Goal: Task Accomplishment & Management: Complete application form

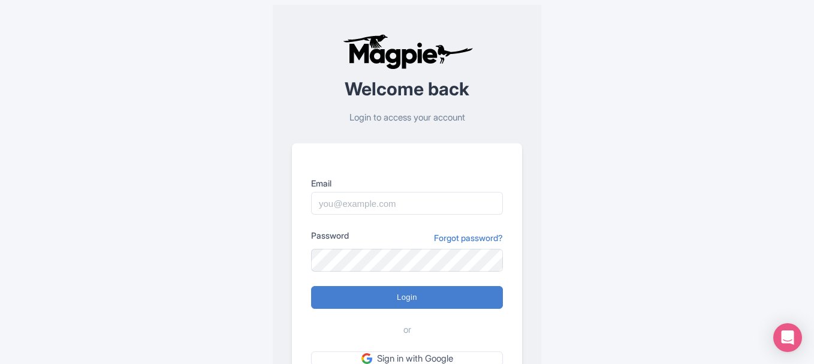
scroll to position [104, 0]
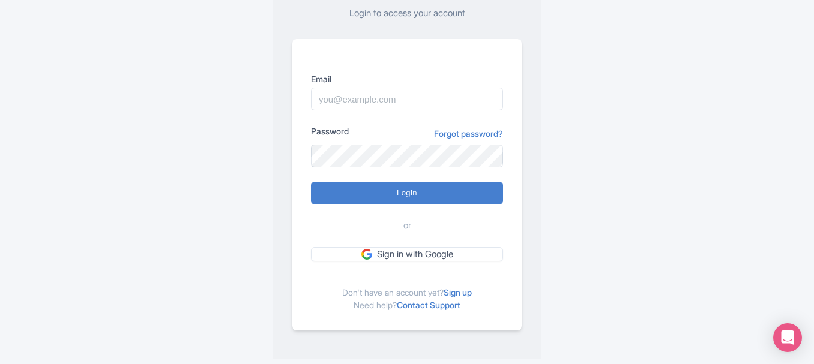
click at [459, 294] on link "Sign up" at bounding box center [457, 292] width 28 height 10
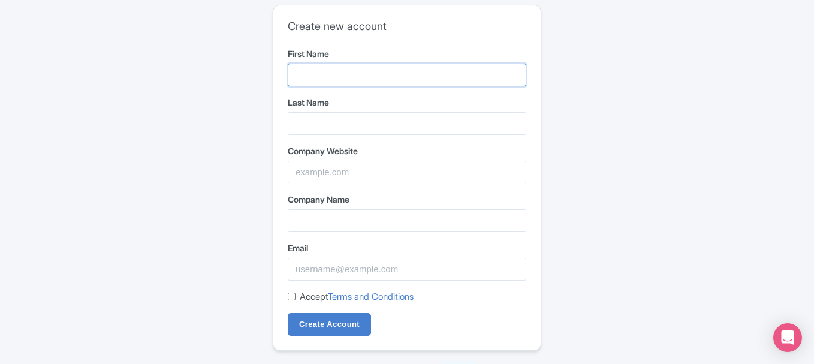
click at [351, 72] on input "First Name" at bounding box center [407, 75] width 238 height 23
type input "Rihaba"
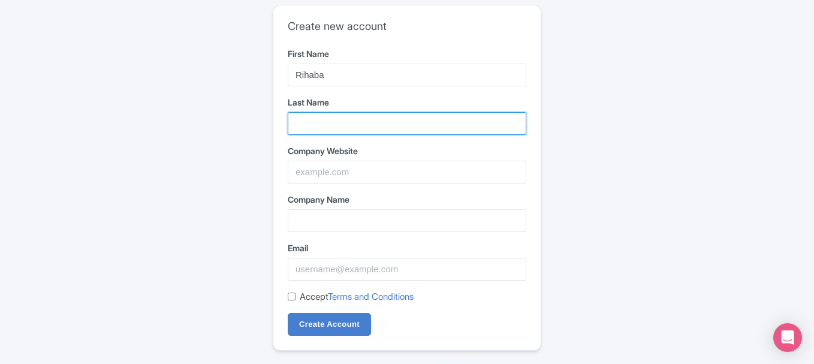
type input "[PERSON_NAME]"
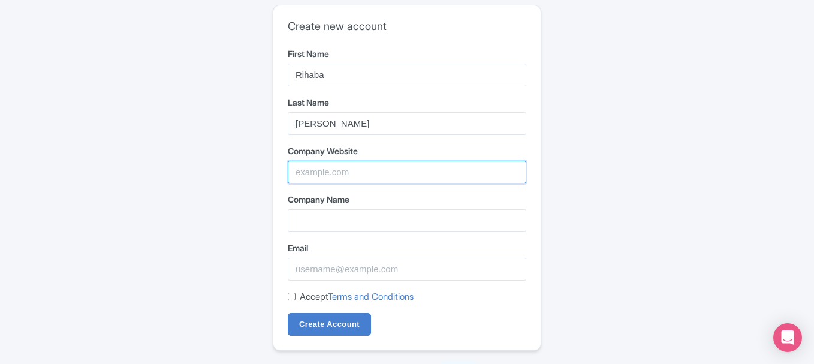
type input "Juice N Blendz"
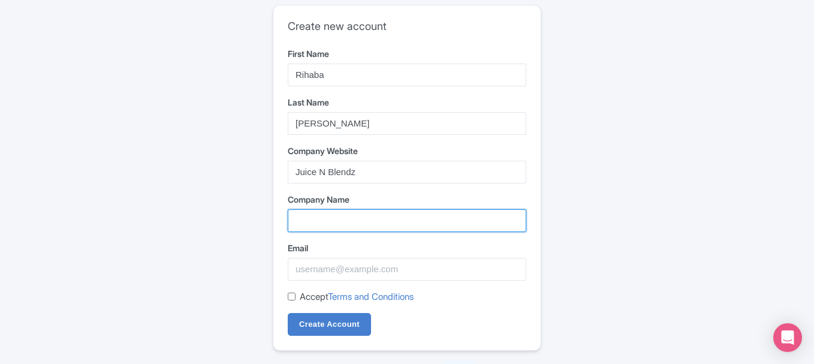
type input "Juice N Blendz"
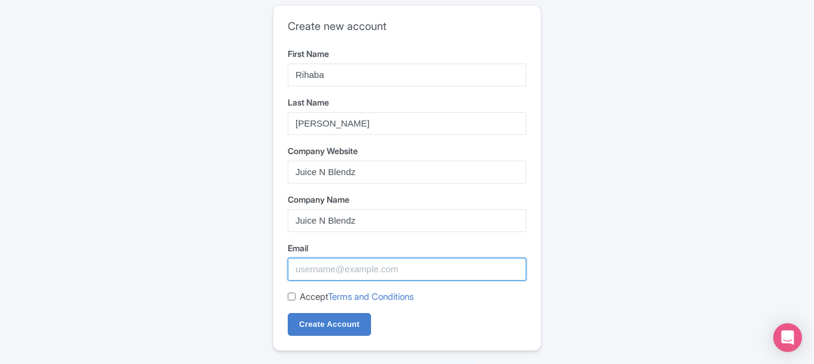
type input "[EMAIL_ADDRESS][DOMAIN_NAME]"
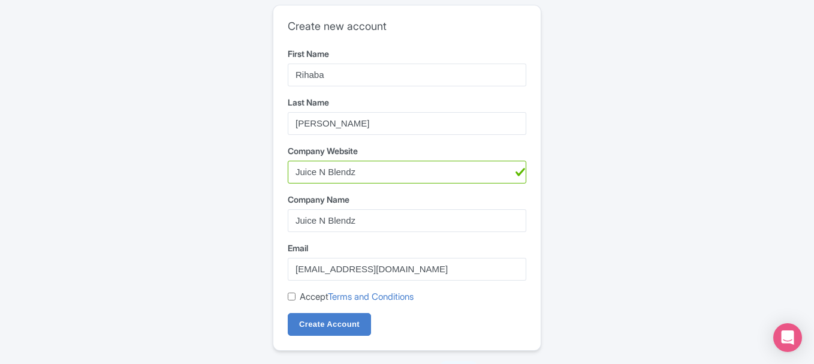
click at [295, 296] on input "Accept Terms and Conditions" at bounding box center [292, 296] width 8 height 8
checkbox input "true"
click at [321, 321] on input "Create Account" at bounding box center [329, 324] width 83 height 23
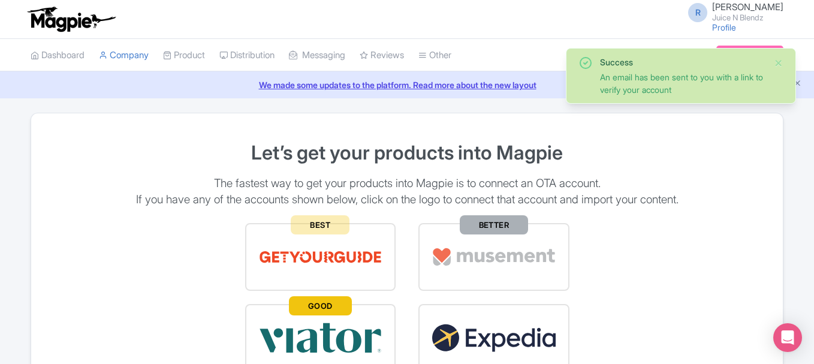
click at [734, 23] on link "Profile" at bounding box center [724, 27] width 24 height 10
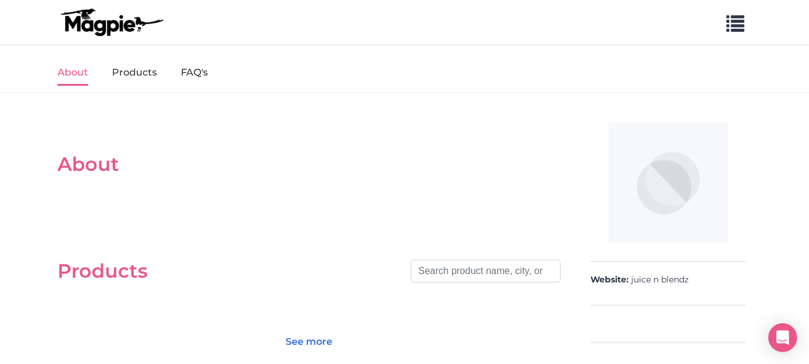
scroll to position [52, 0]
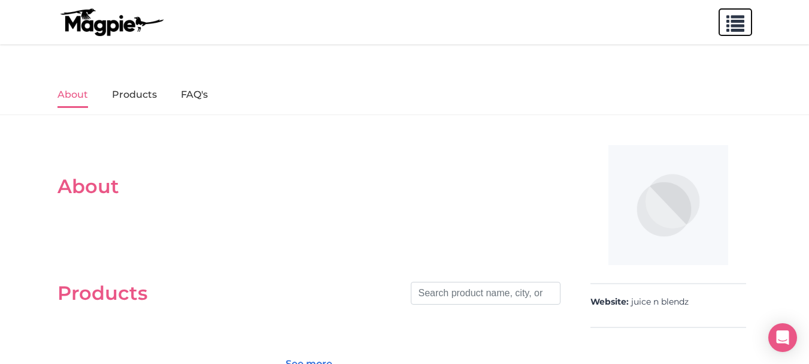
click at [734, 25] on span "button" at bounding box center [736, 21] width 18 height 18
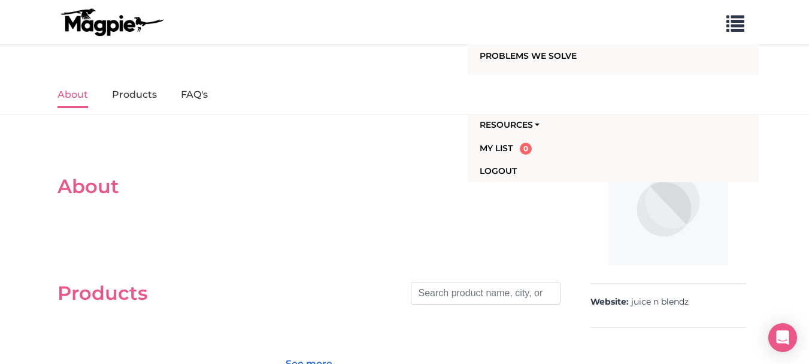
click at [318, 170] on section "About" at bounding box center [309, 180] width 503 height 83
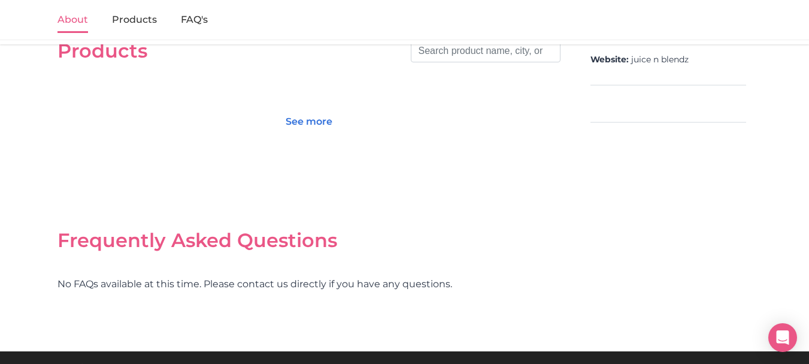
scroll to position [332, 0]
